Goal: Check status

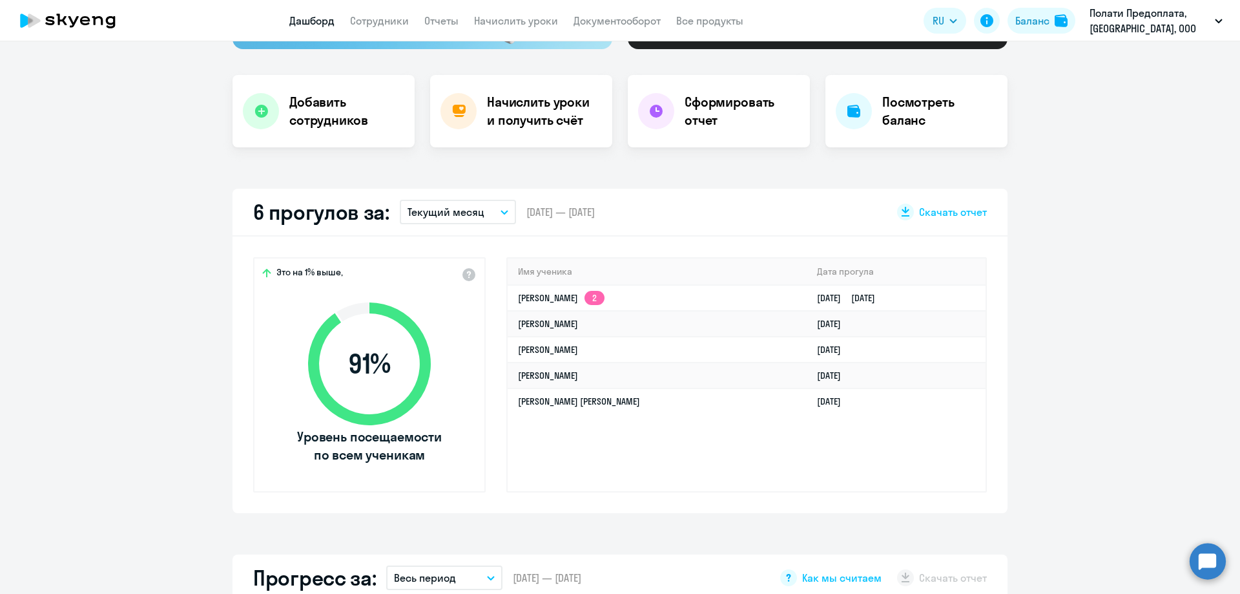
scroll to position [323, 0]
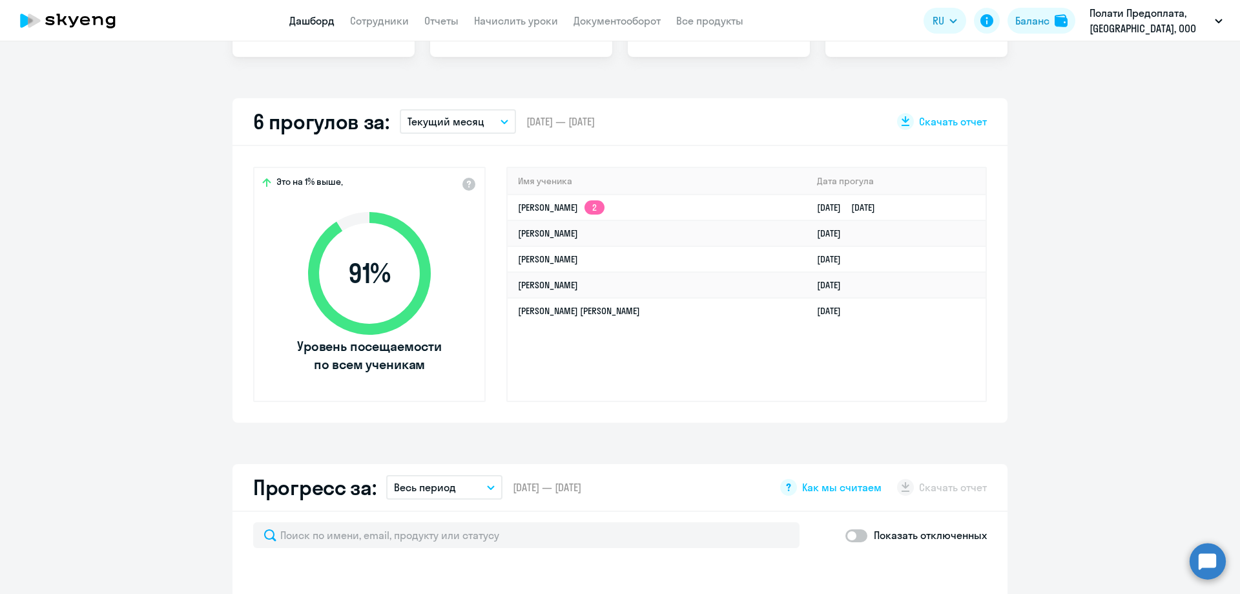
select select "30"
click at [1055, 397] on app-truancy-attendance-dashboard "6 прогулов за: Текущий месяц – 01.10.2025 — 31.10.2025 Скачать отчет Это на 1% …" at bounding box center [620, 260] width 1240 height 324
click at [1075, 460] on div "Важные контакты Экспресс-чат поддержки Сопровождение компании + документооборот…" at bounding box center [620, 317] width 1240 height 552
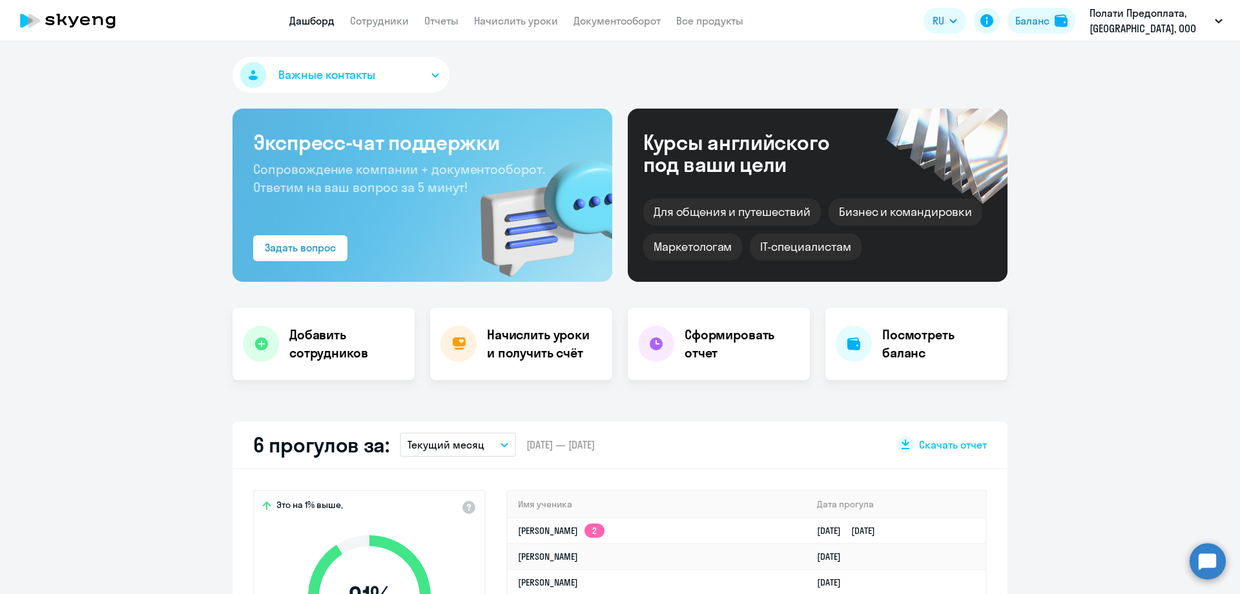
select select "30"
